Goal: Task Accomplishment & Management: Manage account settings

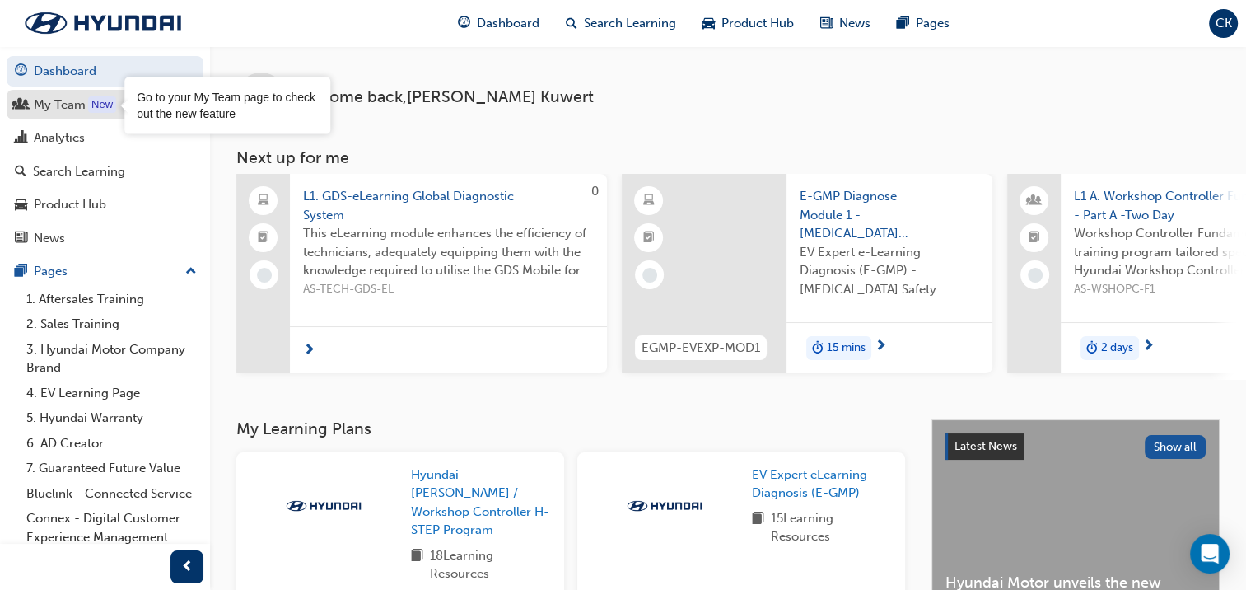
click at [71, 102] on div "My Team" at bounding box center [60, 105] width 52 height 19
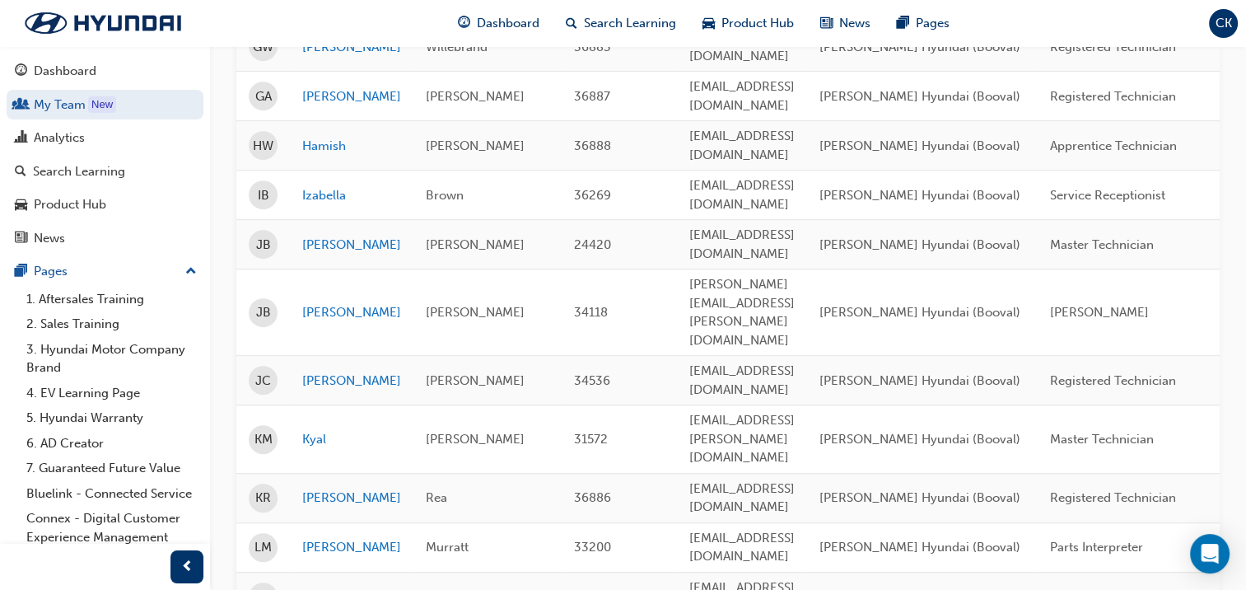
scroll to position [906, 0]
click at [316, 488] on link "[PERSON_NAME]" at bounding box center [351, 497] width 99 height 19
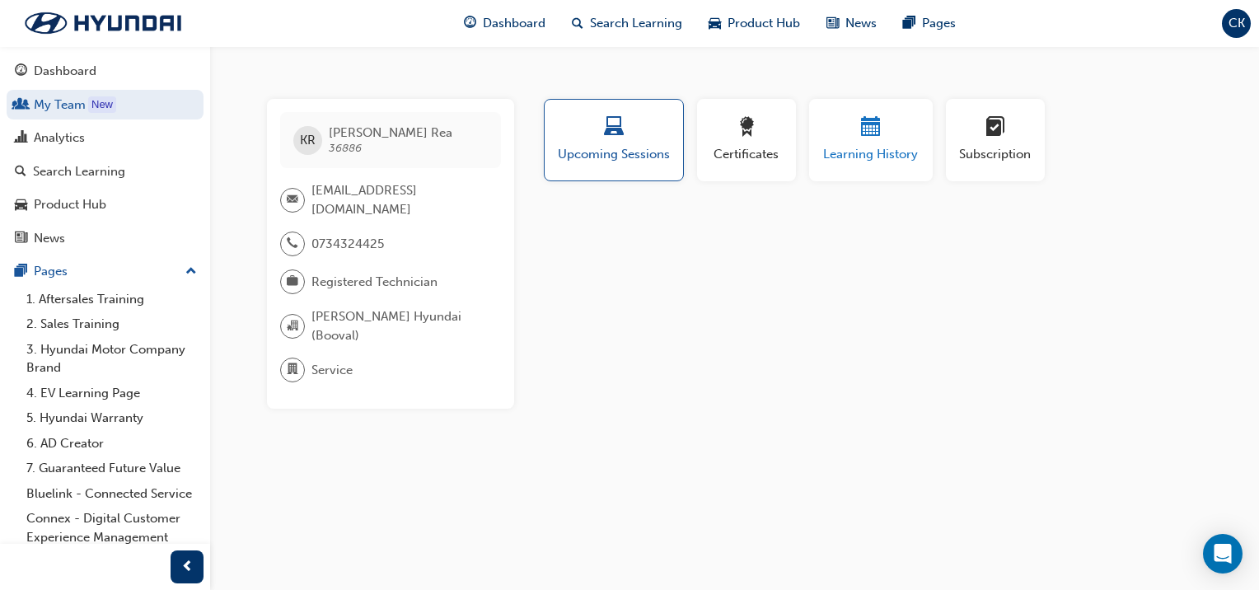
click at [876, 148] on span "Learning History" at bounding box center [870, 154] width 99 height 19
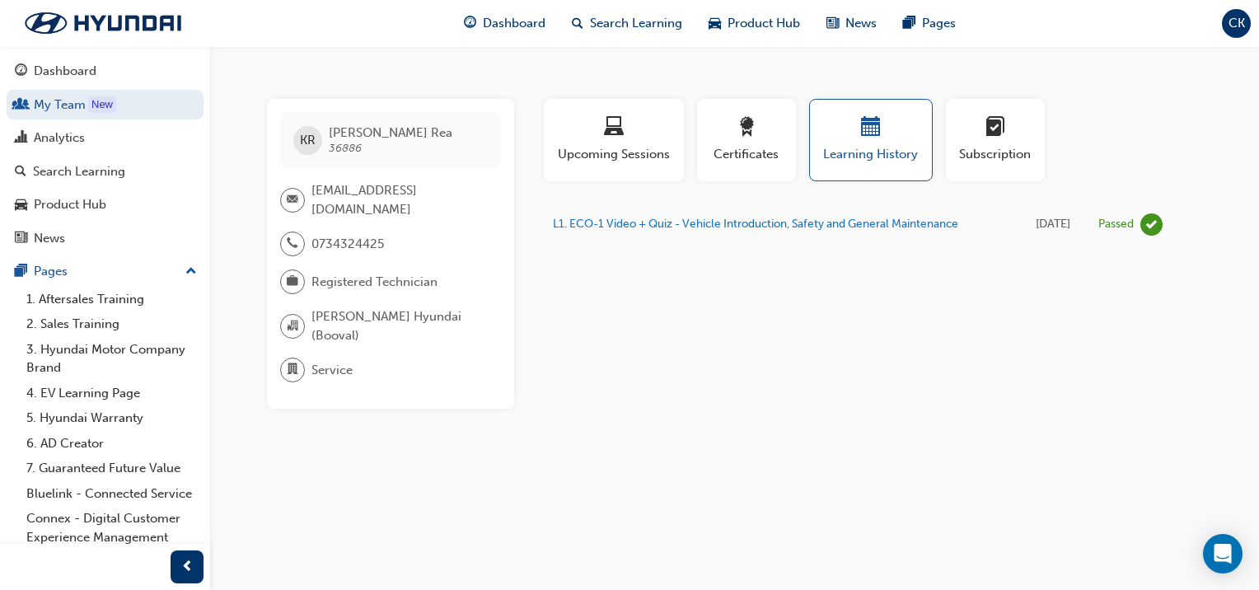
click at [1240, 16] on span "CK" at bounding box center [1236, 23] width 16 height 19
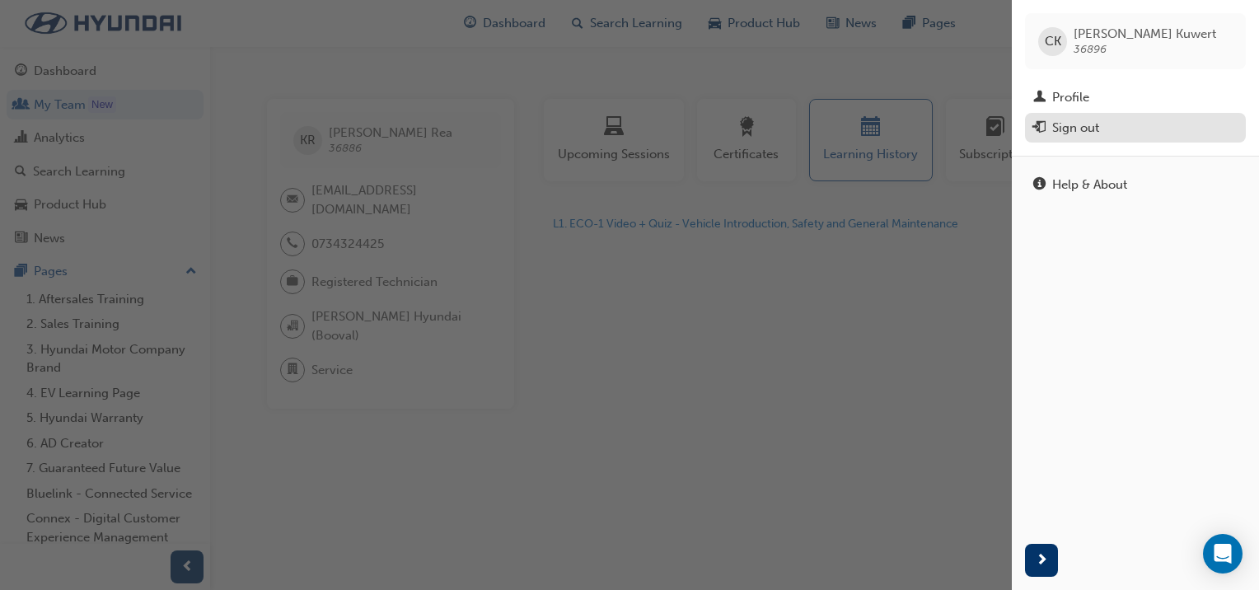
click at [1097, 126] on div "Sign out" at bounding box center [1075, 128] width 47 height 19
